Goal: Information Seeking & Learning: Find specific fact

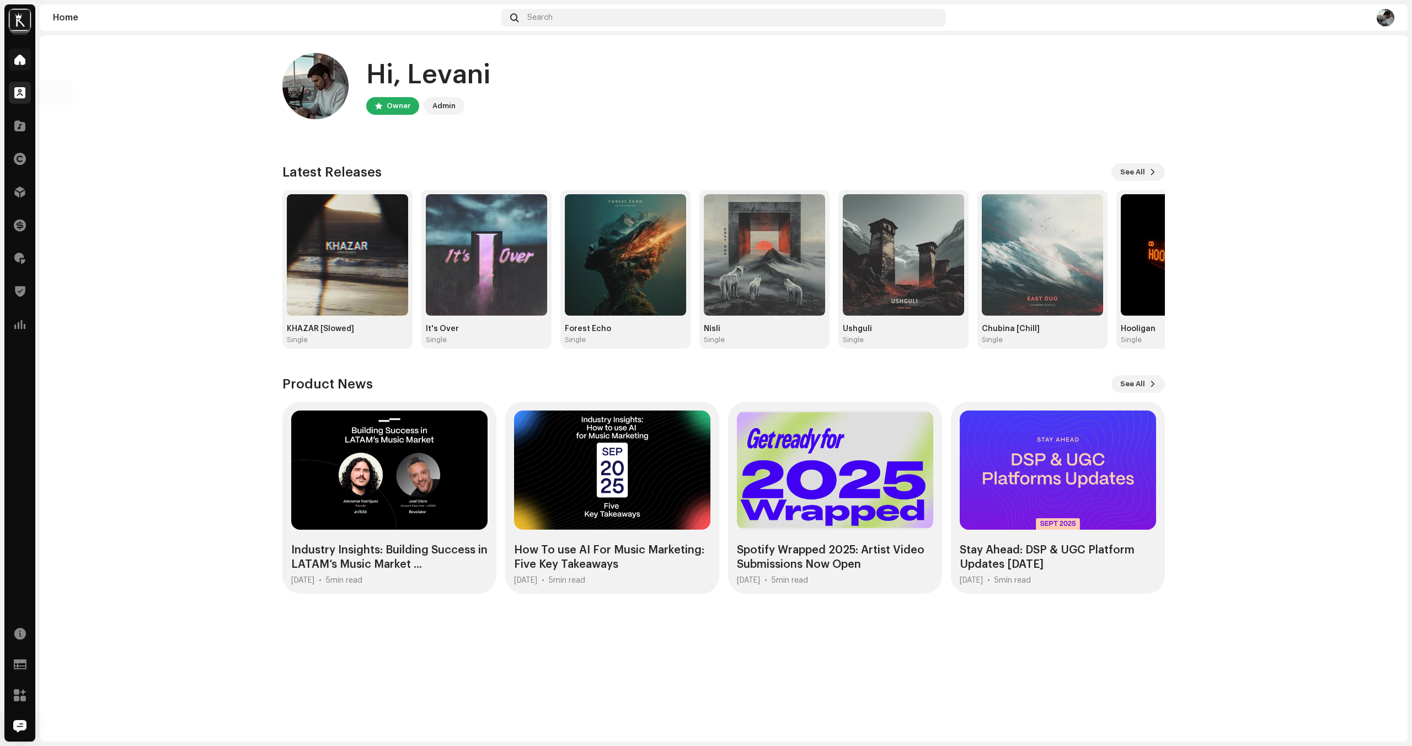
click at [27, 93] on div at bounding box center [20, 93] width 22 height 22
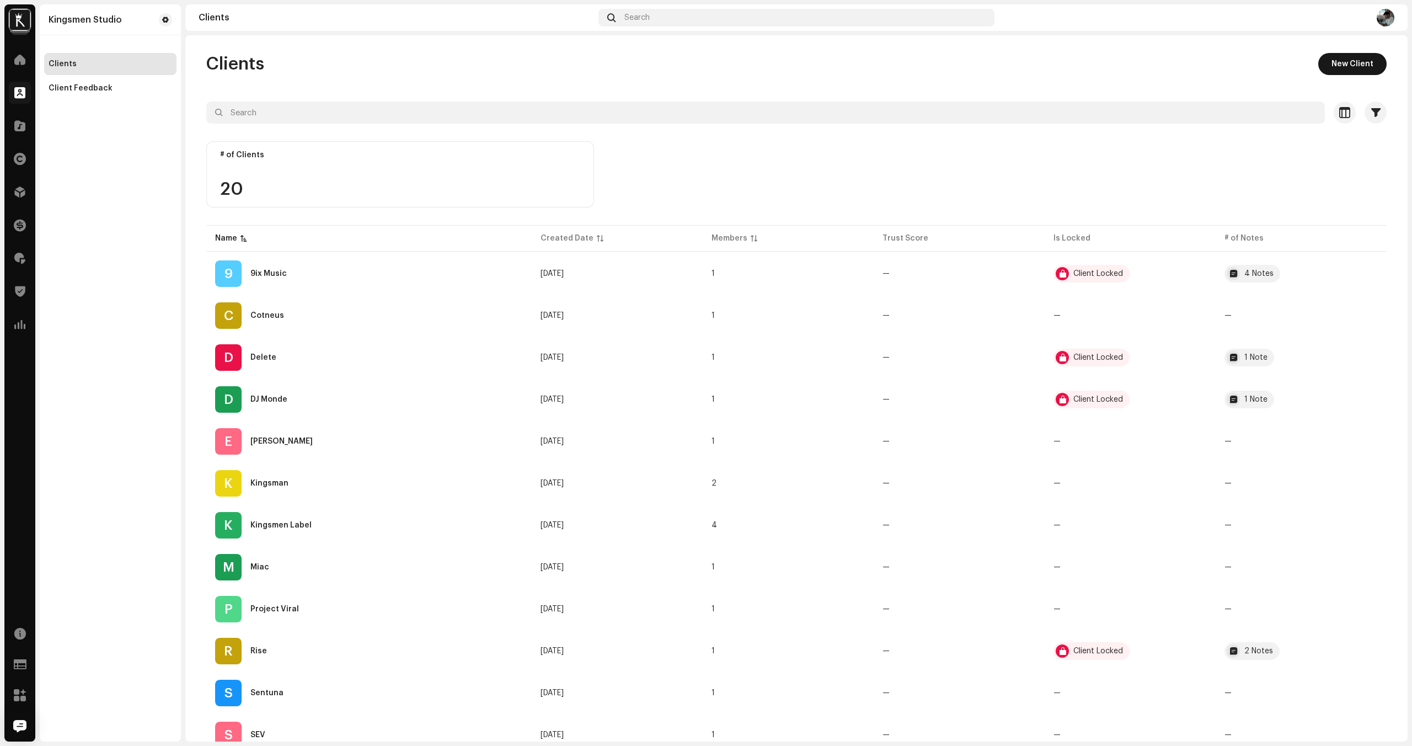
click at [6, 127] on div "Catalog" at bounding box center [19, 125] width 31 height 31
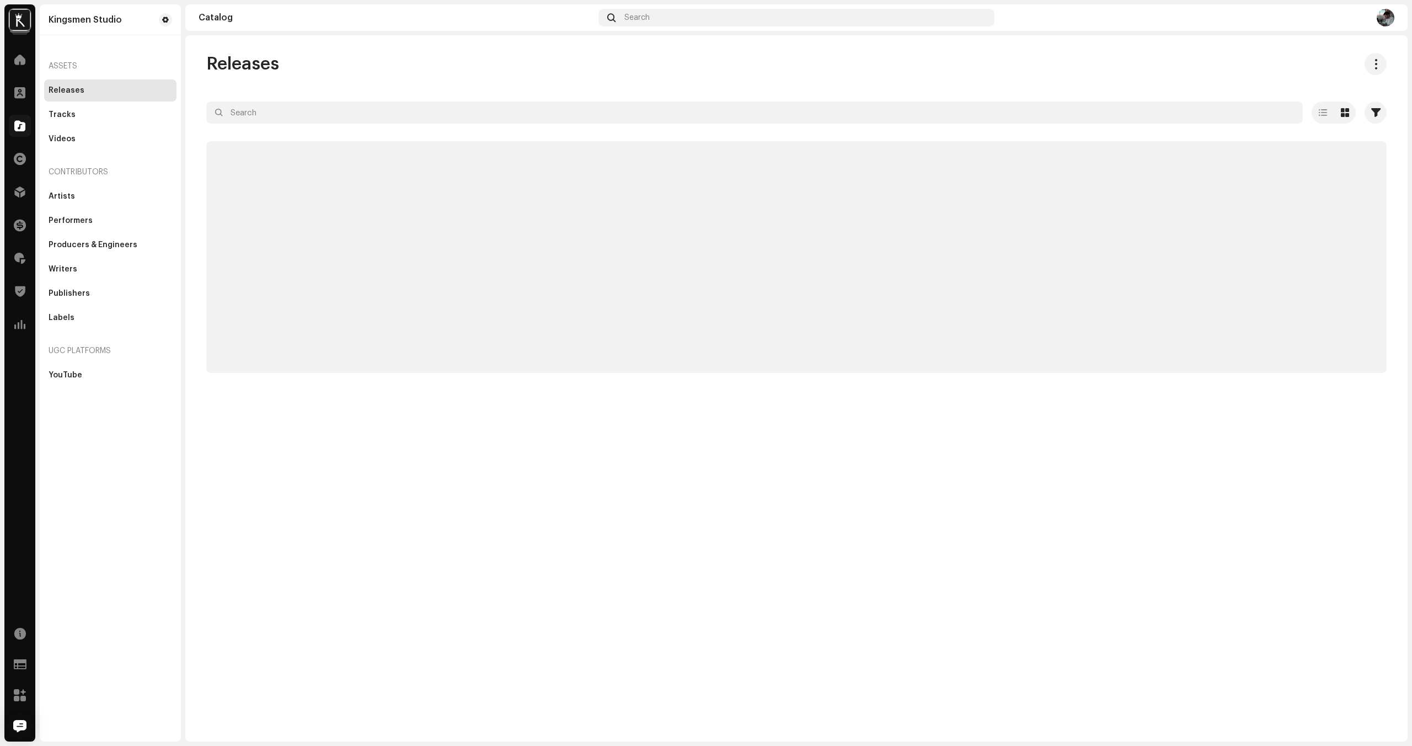
click at [303, 114] on input "text" at bounding box center [754, 112] width 1096 height 22
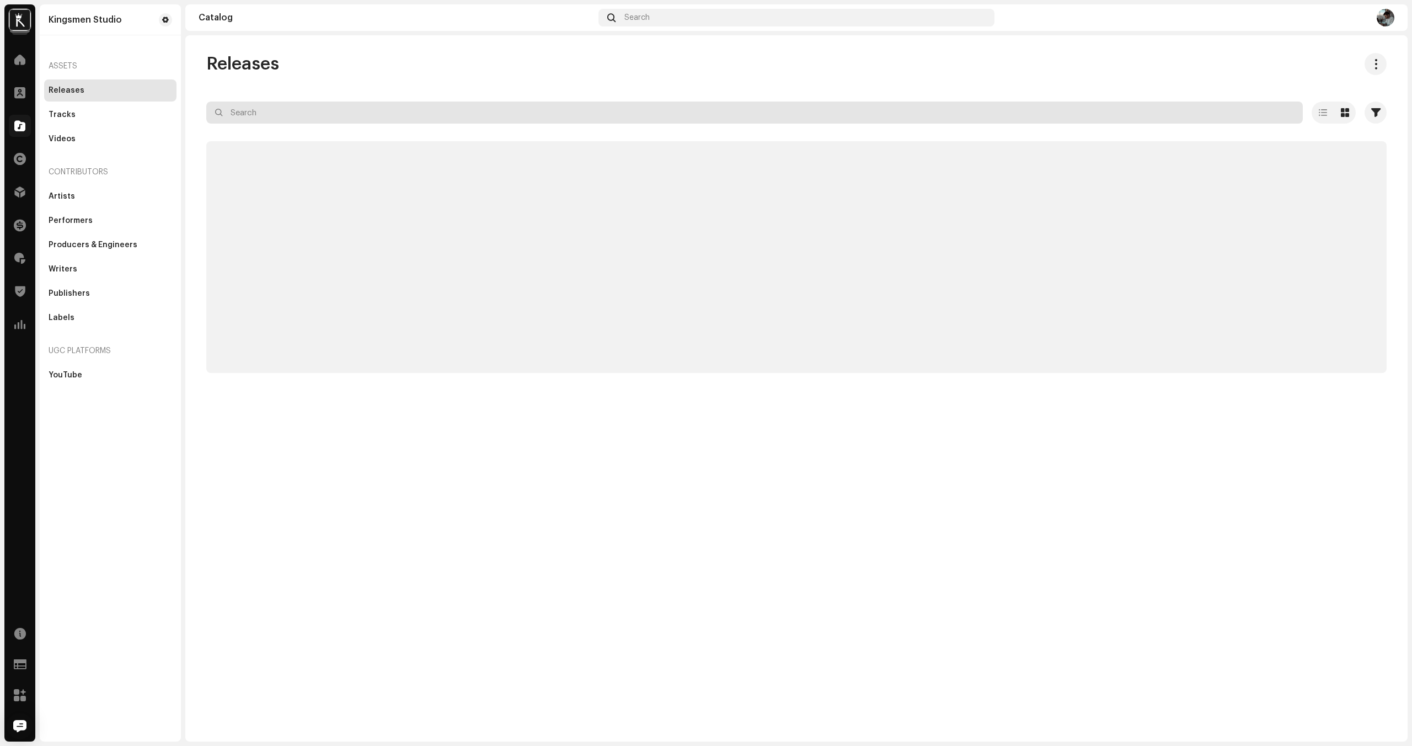
click at [284, 116] on input "text" at bounding box center [754, 112] width 1096 height 22
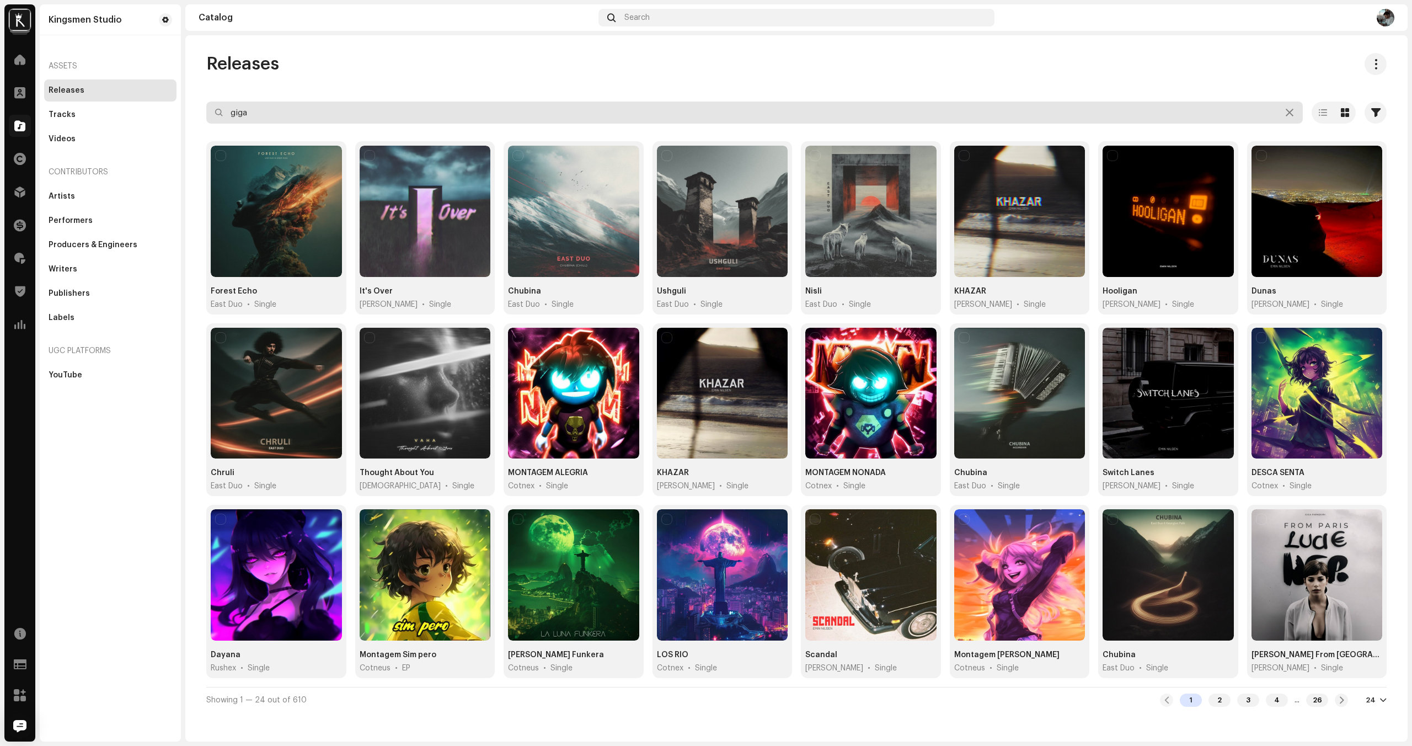
type input "giga"
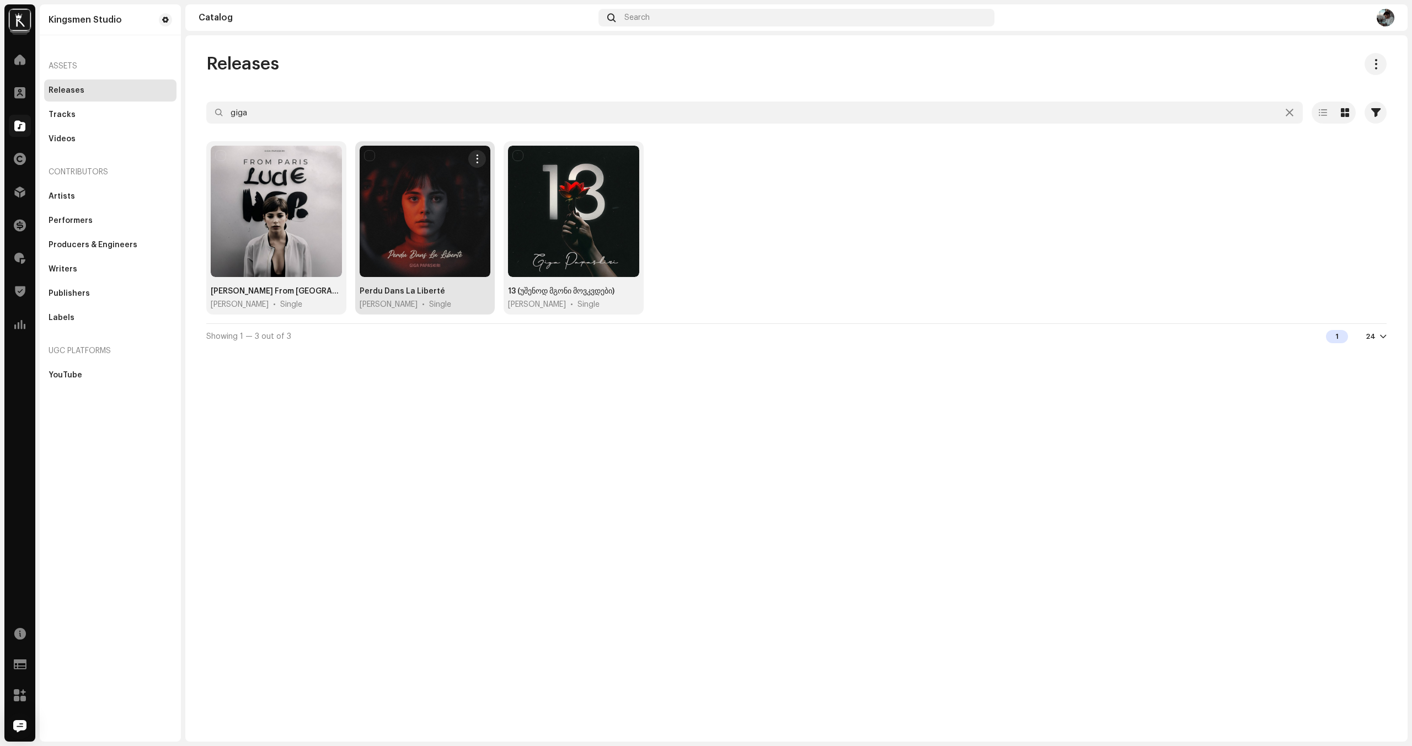
click at [401, 244] on div at bounding box center [425, 211] width 131 height 131
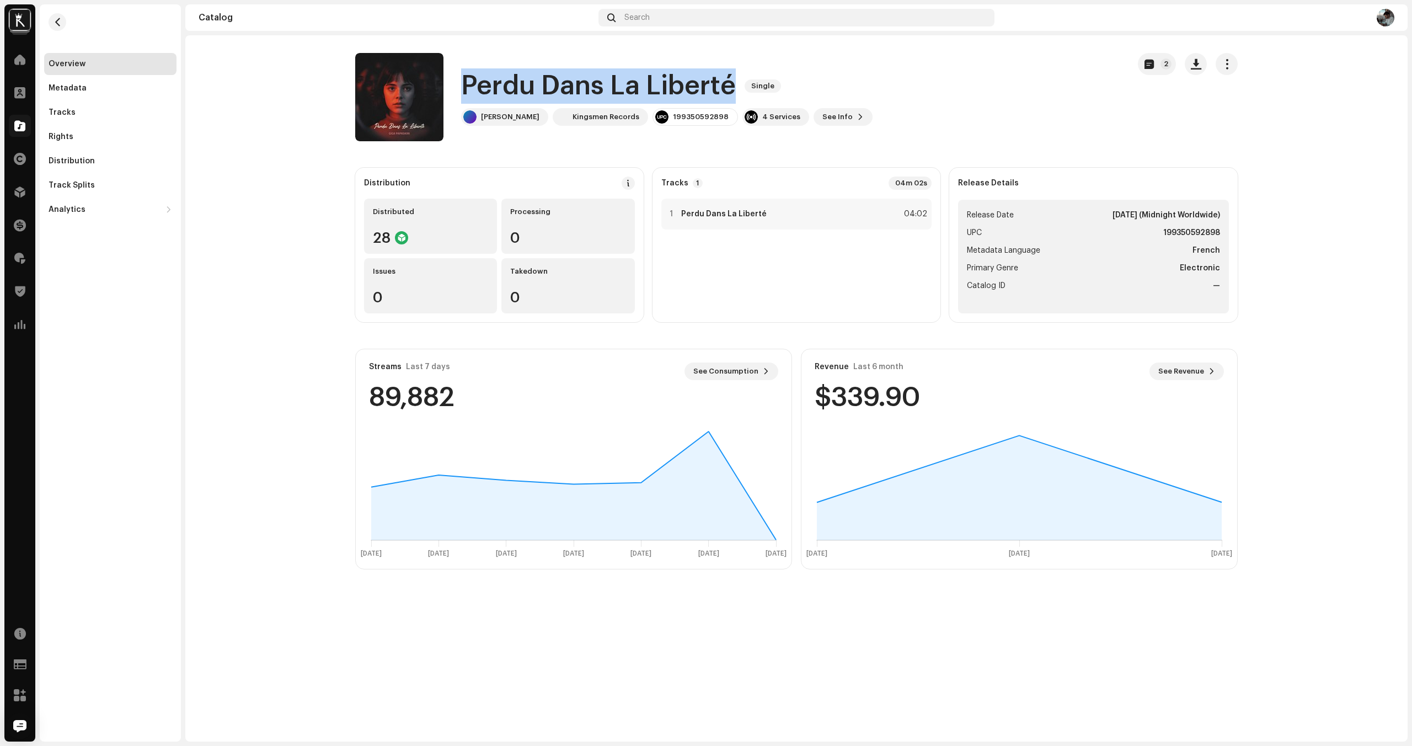
drag, startPoint x: 571, startPoint y: 83, endPoint x: 743, endPoint y: 80, distance: 172.1
click at [743, 80] on div "Perdu Dans La Liberté Single" at bounding box center [666, 85] width 411 height 35
copy div "Perdu Dans La Liberté Single"
click at [60, 26] on button "button" at bounding box center [58, 22] width 18 height 18
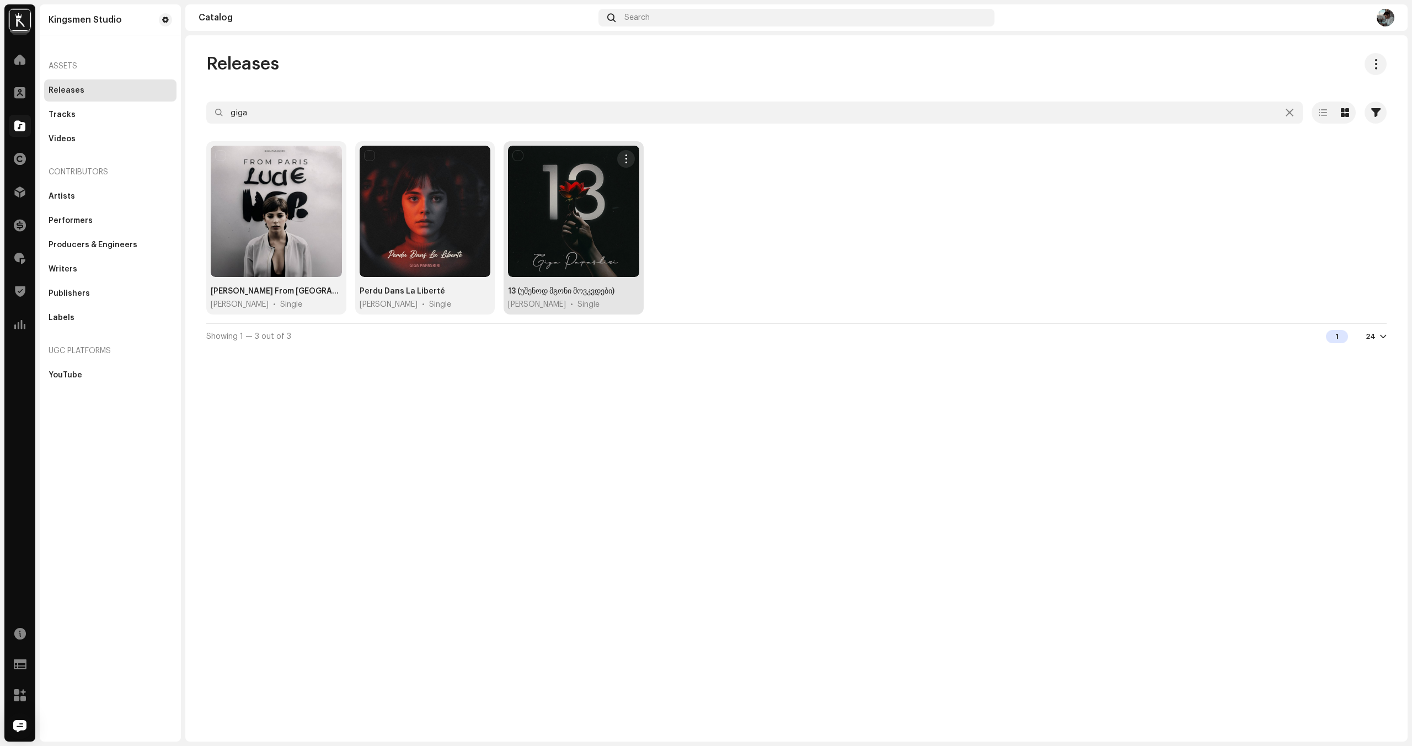
click at [577, 255] on div at bounding box center [573, 211] width 131 height 131
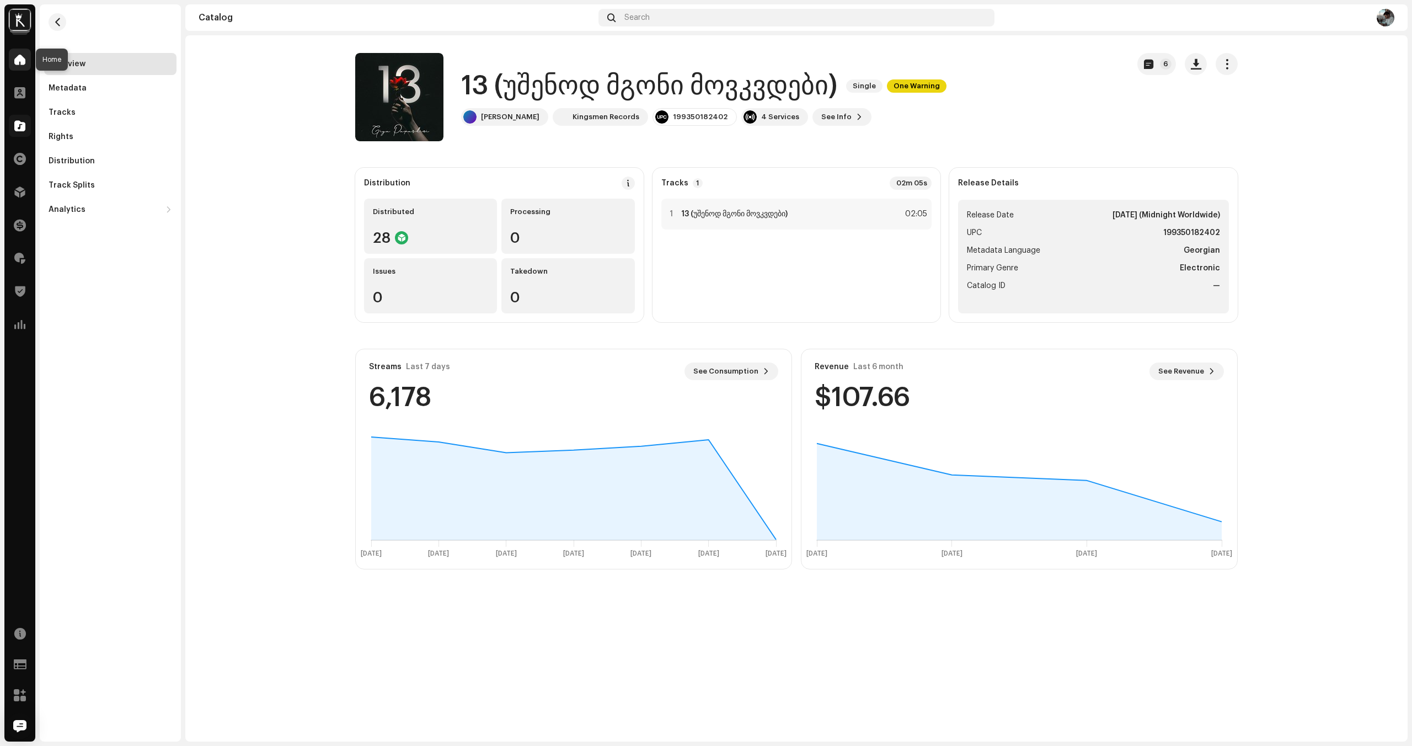
click at [16, 55] on span at bounding box center [19, 59] width 11 height 9
